Goal: Task Accomplishment & Management: Use online tool/utility

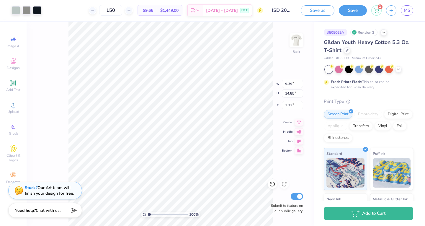
type input "9.39"
type input "14.85"
type input "3.00"
click at [300, 41] on img at bounding box center [297, 40] width 24 height 24
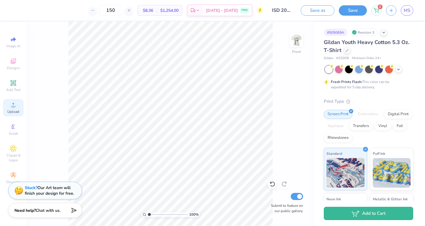
click at [13, 113] on span "Upload" at bounding box center [13, 111] width 12 height 5
click at [9, 109] on div "Upload" at bounding box center [13, 107] width 21 height 17
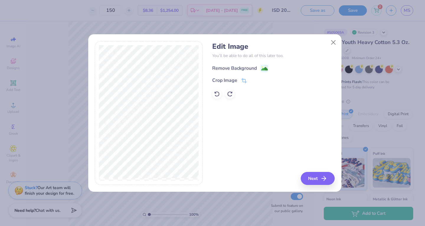
click at [260, 70] on div "Remove Background" at bounding box center [240, 68] width 56 height 7
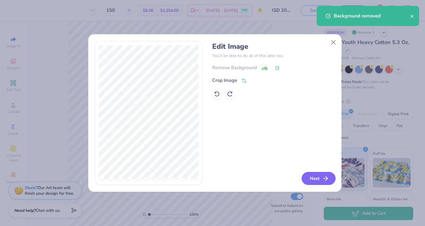
click at [321, 183] on button "Next" at bounding box center [319, 178] width 34 height 13
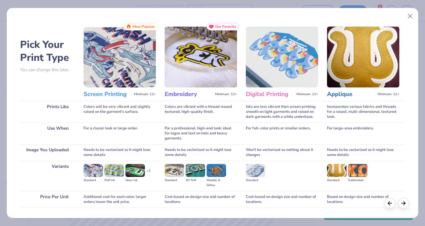
scroll to position [39, 0]
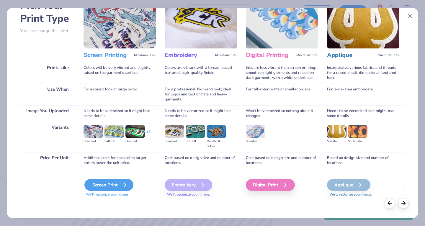
click at [115, 182] on div "Screen Print" at bounding box center [108, 185] width 49 height 12
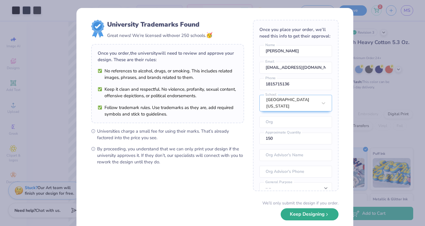
click at [305, 214] on button "Keep Designing" at bounding box center [310, 214] width 58 height 12
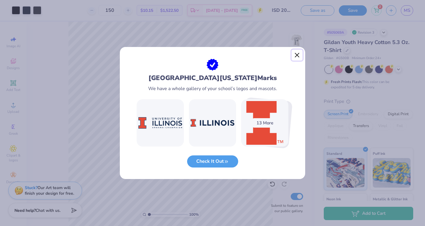
click at [297, 54] on button "Close" at bounding box center [297, 55] width 11 height 11
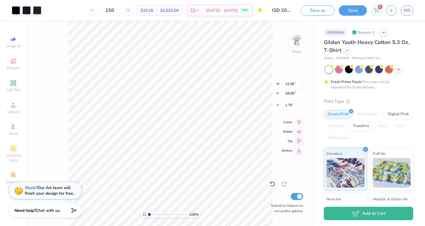
type input "9.64"
type input "13.82"
type input "3.84"
type input "3.00"
click at [357, 11] on button "Save" at bounding box center [353, 9] width 28 height 10
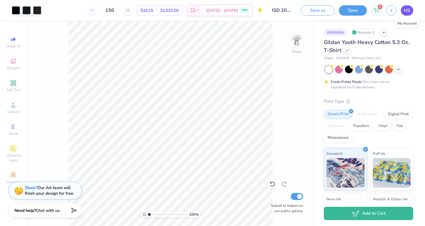
click at [408, 12] on span "MS" at bounding box center [407, 10] width 6 height 7
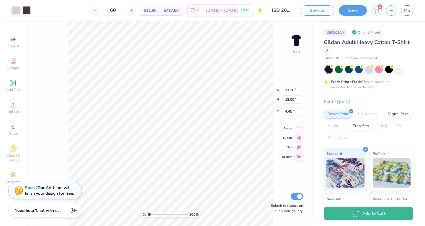
type input "4.49"
click at [296, 43] on img at bounding box center [297, 40] width 24 height 24
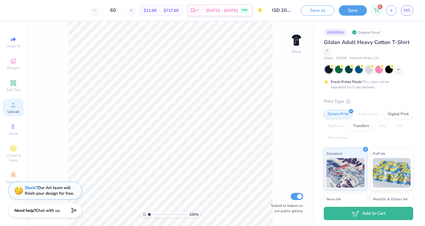
click at [11, 103] on icon at bounding box center [13, 104] width 7 height 7
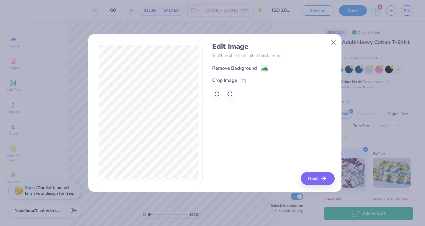
click at [264, 65] on rect at bounding box center [264, 68] width 7 height 7
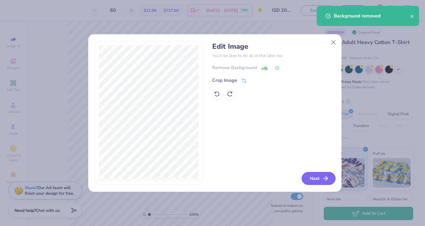
click at [318, 178] on button "Next" at bounding box center [319, 178] width 34 height 13
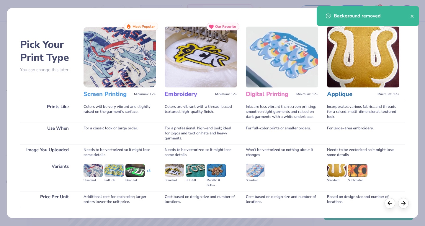
scroll to position [39, 0]
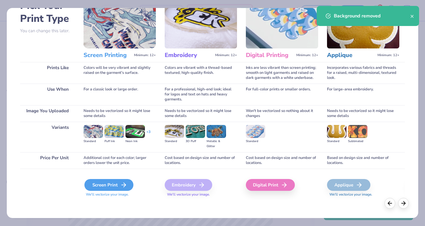
click at [108, 185] on div "Screen Print" at bounding box center [108, 185] width 49 height 12
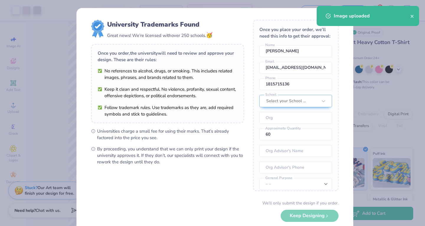
click at [202, 170] on body "Art colors 60 $16.10 Per Item $966.00 Total Est. Delivery Aug 22 - 25 FREE Desi…" at bounding box center [212, 113] width 425 height 226
type input "12.28"
type input "15.62"
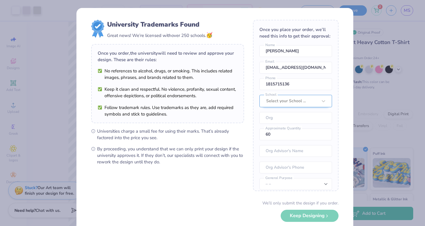
click at [276, 105] on div at bounding box center [291, 101] width 51 height 8
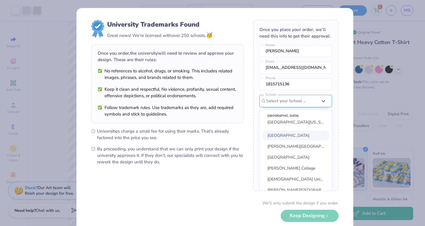
scroll to position [33, 0]
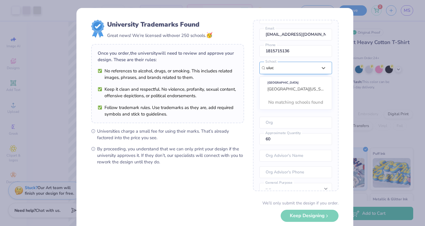
type input "uiuc"
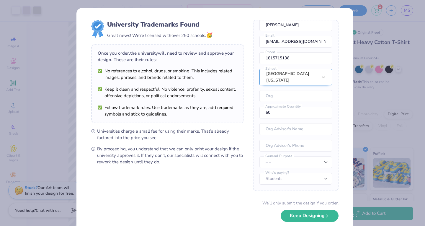
scroll to position [0, 0]
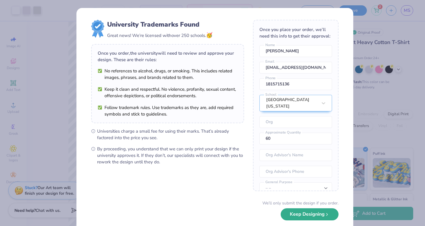
click at [303, 213] on button "Keep Designing" at bounding box center [310, 214] width 58 height 12
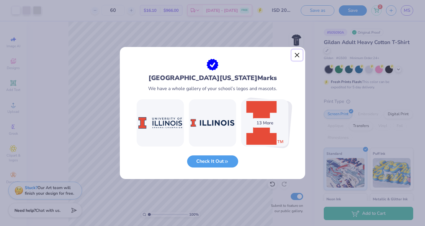
click at [297, 56] on button "Close" at bounding box center [297, 55] width 11 height 11
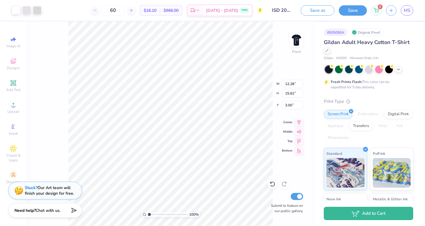
type input "4.02"
click at [298, 40] on img at bounding box center [297, 40] width 24 height 24
click at [298, 40] on img at bounding box center [296, 40] width 12 height 12
type input "4.76"
click at [297, 35] on img at bounding box center [297, 40] width 24 height 24
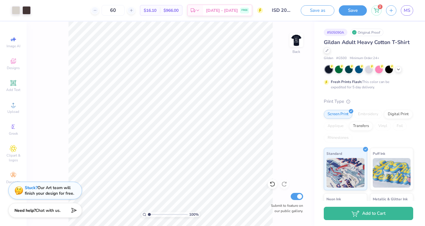
click at [297, 35] on img at bounding box center [296, 40] width 12 height 12
click at [320, 9] on button "Save as" at bounding box center [318, 9] width 34 height 10
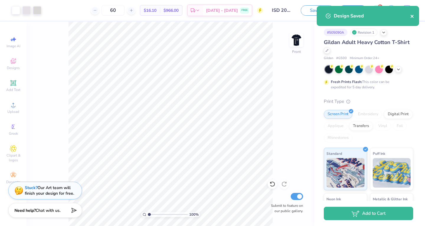
click at [411, 17] on icon "close" at bounding box center [412, 16] width 4 height 5
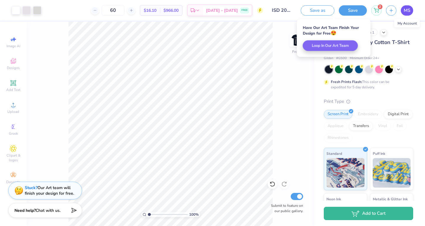
click at [412, 14] on link "MS" at bounding box center [407, 10] width 12 height 10
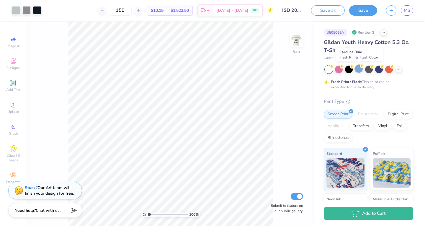
click at [358, 71] on div at bounding box center [359, 69] width 8 height 8
click at [397, 68] on icon at bounding box center [398, 68] width 5 height 5
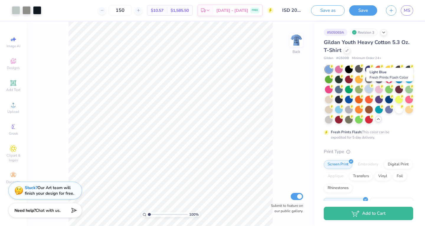
click at [373, 89] on div at bounding box center [369, 89] width 8 height 8
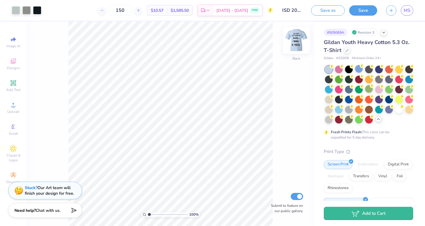
click at [297, 38] on img at bounding box center [297, 40] width 24 height 24
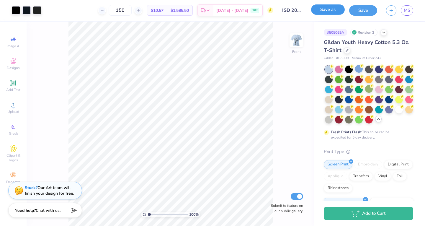
click at [335, 10] on button "Save as" at bounding box center [328, 9] width 34 height 10
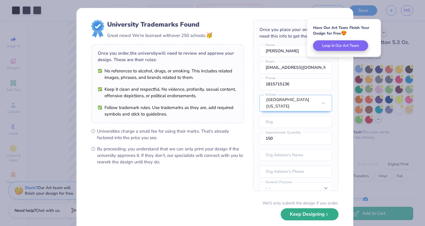
click at [290, 220] on button "Keep Designing" at bounding box center [310, 214] width 58 height 12
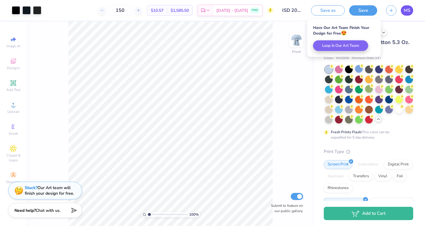
click at [409, 10] on span "MS" at bounding box center [407, 10] width 6 height 7
